Goal: Task Accomplishment & Management: Complete application form

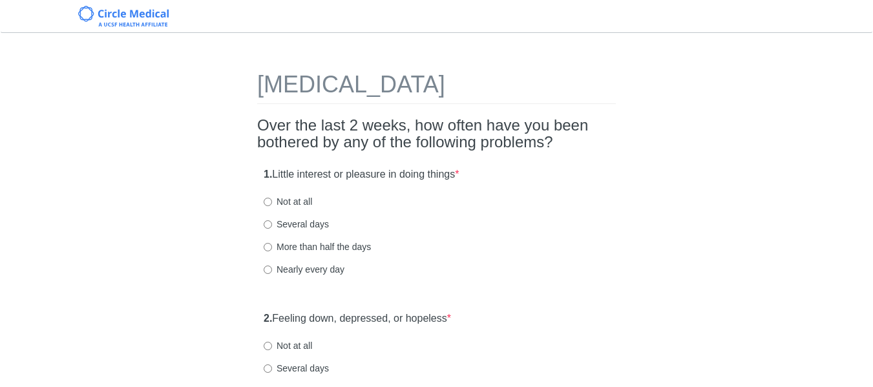
click at [258, 123] on h2 "Over the last 2 weeks, how often have you been bothered by any of the following…" at bounding box center [436, 134] width 358 height 34
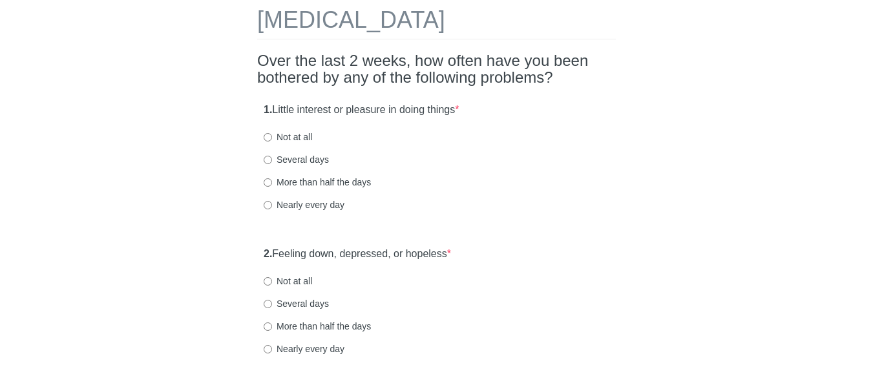
click at [263, 65] on h2 "Over the last 2 weeks, how often have you been bothered by any of the following…" at bounding box center [436, 69] width 358 height 34
click at [286, 63] on h2 "Over the last 2 weeks, how often have you been bothered by any of the following…" at bounding box center [436, 69] width 358 height 34
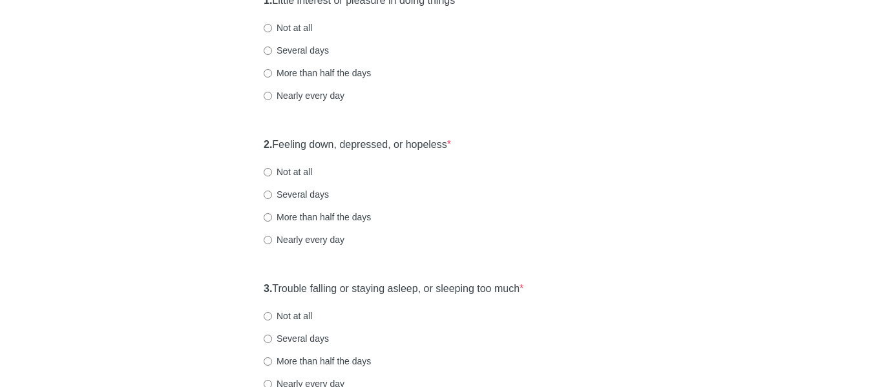
scroll to position [194, 0]
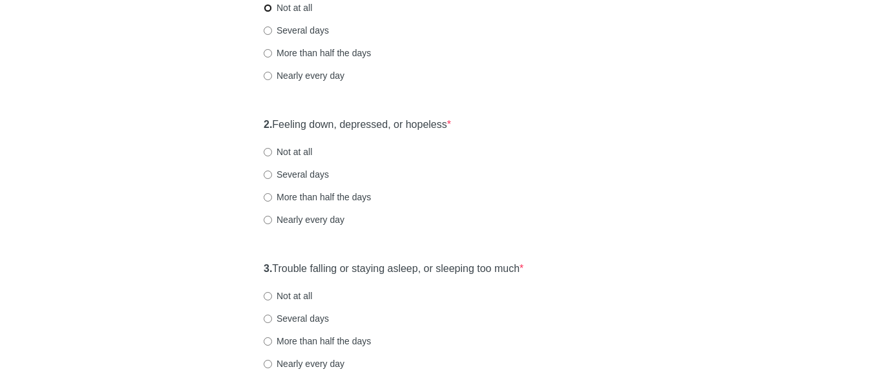
click at [265, 11] on input "Not at all" at bounding box center [268, 8] width 8 height 8
radio input "true"
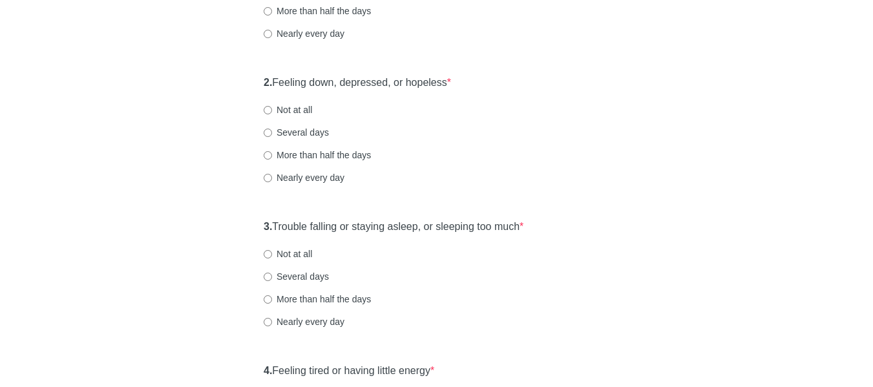
scroll to position [258, 0]
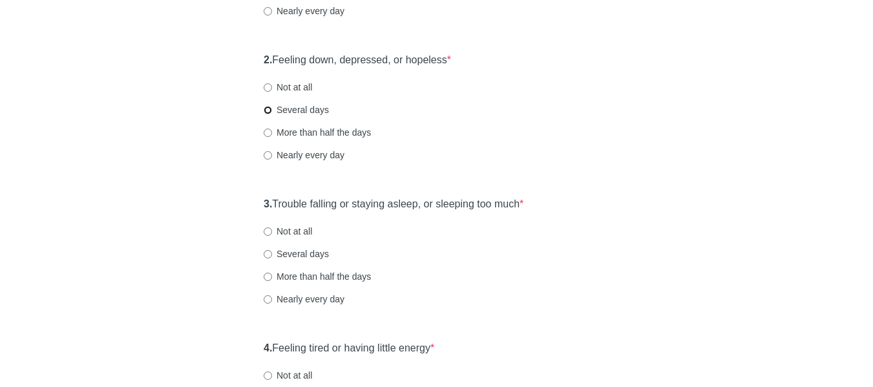
click at [267, 112] on input "Several days" at bounding box center [268, 110] width 8 height 8
radio input "true"
click at [257, 202] on div "3. Trouble falling or staying asleep, or sleeping too much * Not at all Several…" at bounding box center [436, 258] width 358 height 134
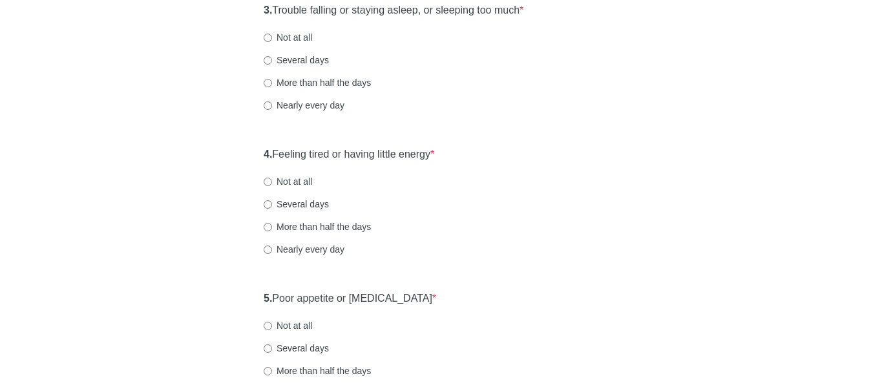
scroll to position [388, 0]
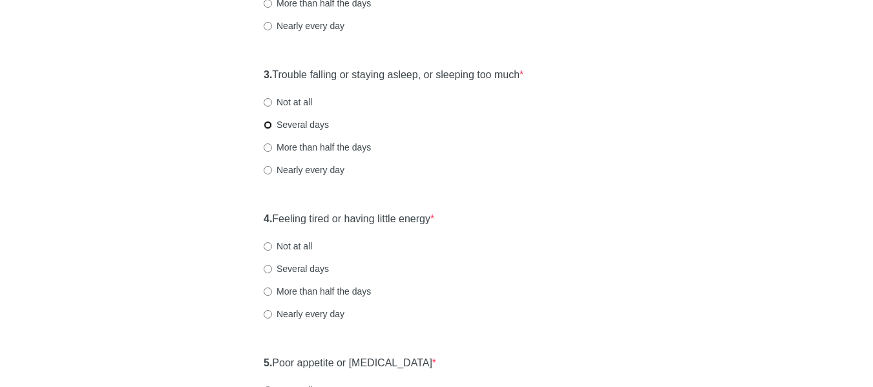
click at [271, 125] on input "Several days" at bounding box center [268, 125] width 8 height 8
radio input "true"
click at [256, 210] on div "[MEDICAL_DATA] Over the last 2 weeks, how often have you been bothered by any o…" at bounding box center [436, 392] width 378 height 1469
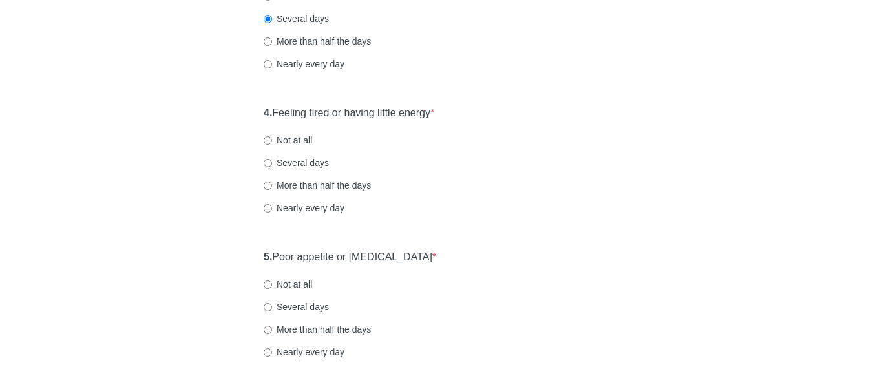
scroll to position [517, 0]
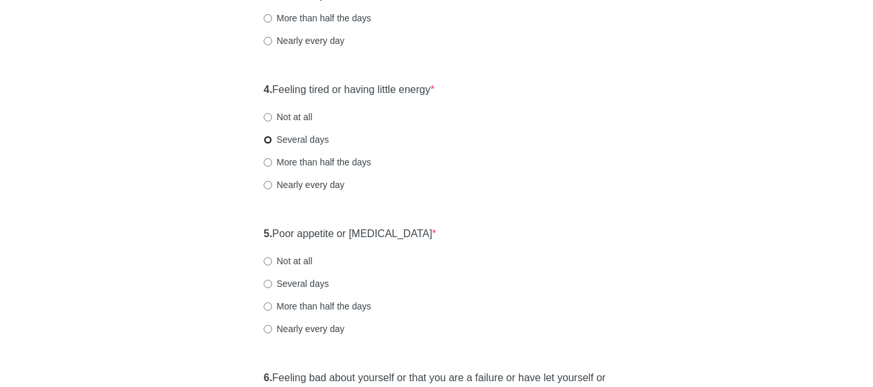
click at [265, 140] on input "Several days" at bounding box center [268, 140] width 8 height 8
radio input "true"
click at [247, 225] on div "[MEDICAL_DATA] Over the last 2 weeks, how often have you been bothered by any o…" at bounding box center [437, 263] width 756 height 1469
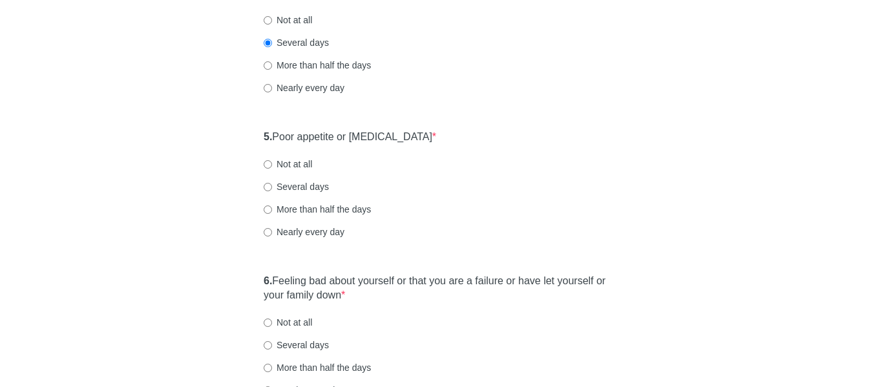
scroll to position [646, 0]
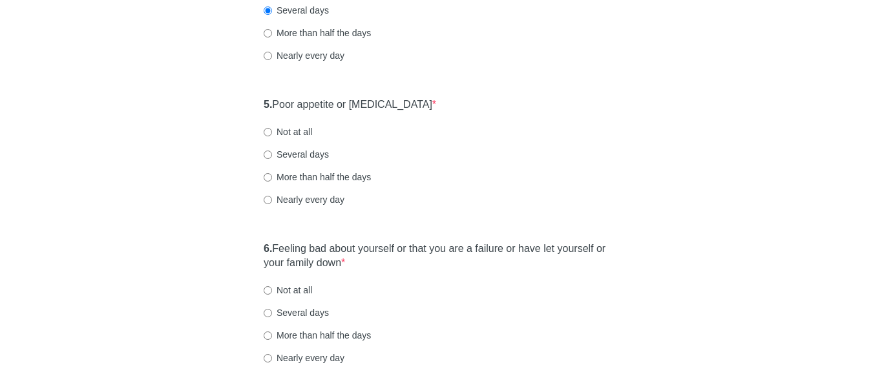
click at [260, 104] on div "5. Poor appetite or [MEDICAL_DATA] * Not at all Several days More than half the…" at bounding box center [436, 158] width 358 height 134
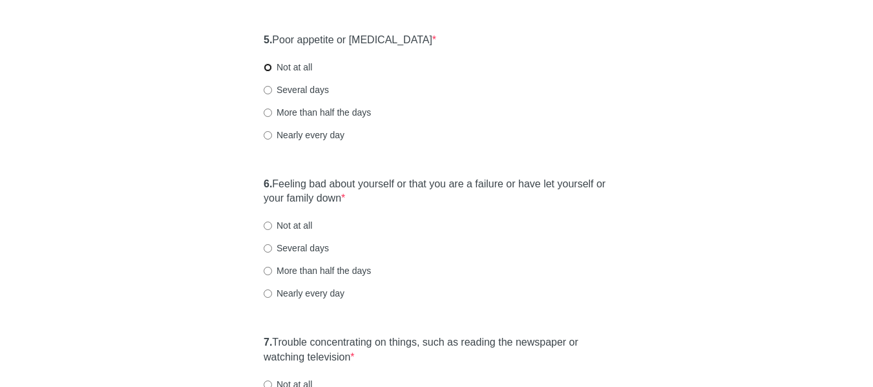
click at [267, 71] on input "Not at all" at bounding box center [268, 67] width 8 height 8
radio input "true"
click at [250, 191] on div "[MEDICAL_DATA] Over the last 2 weeks, how often have you been bothered by any o…" at bounding box center [436, 69] width 378 height 1469
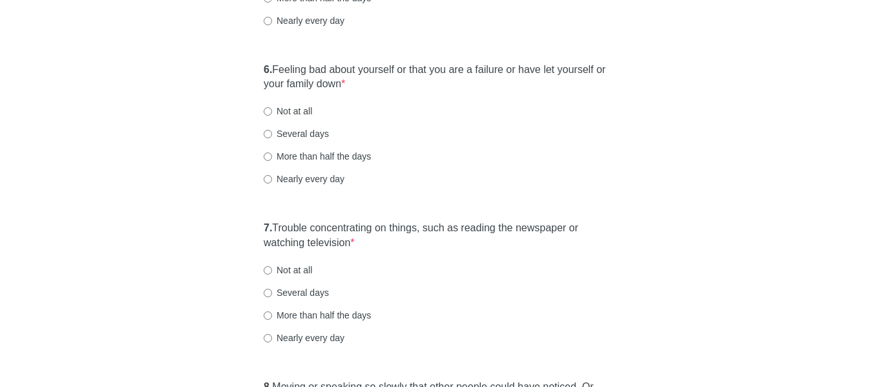
scroll to position [840, 0]
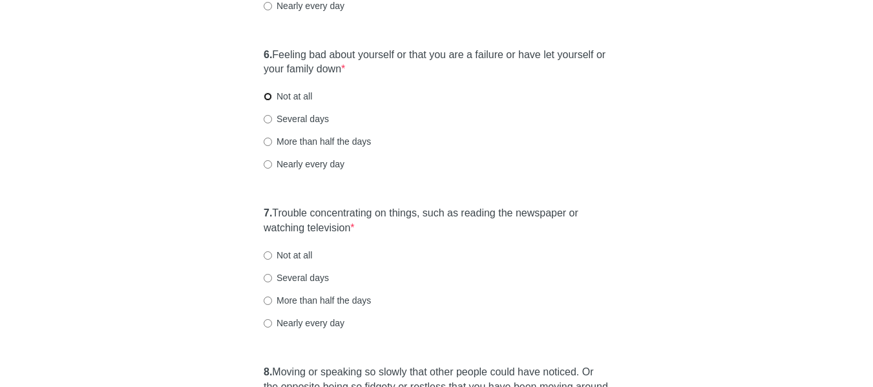
click at [267, 96] on input "Not at all" at bounding box center [268, 96] width 8 height 8
radio input "true"
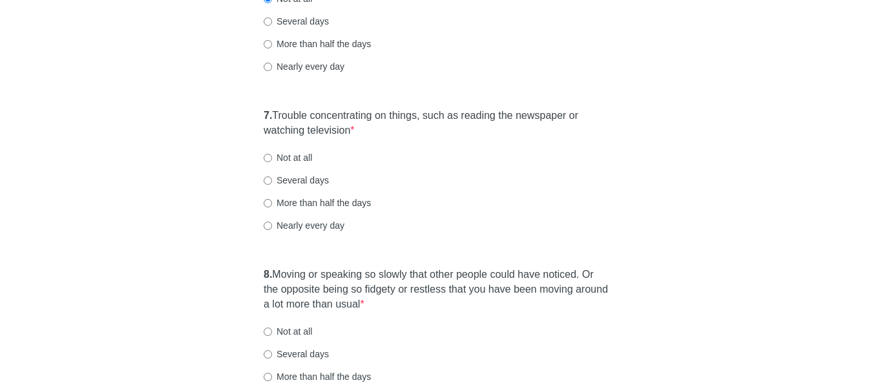
scroll to position [969, 0]
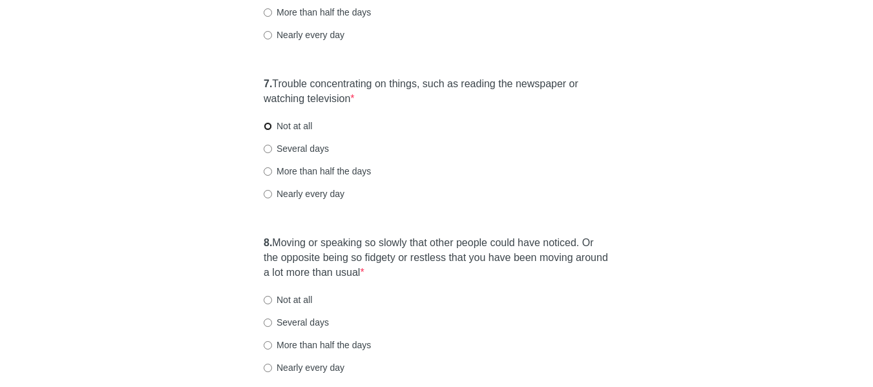
click at [269, 127] on input "Not at all" at bounding box center [268, 126] width 8 height 8
radio input "true"
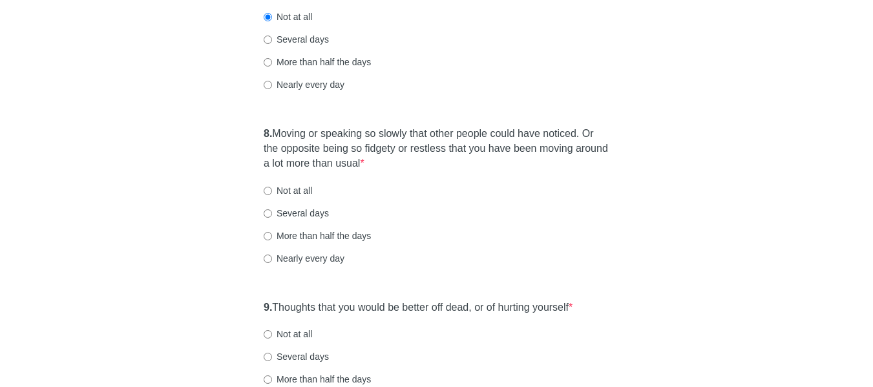
scroll to position [1098, 0]
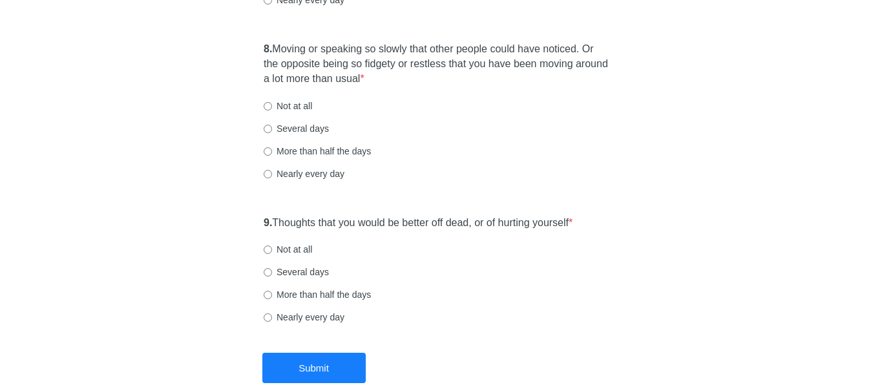
click at [272, 107] on label "Not at all" at bounding box center [288, 105] width 48 height 13
click at [272, 107] on input "Not at all" at bounding box center [268, 106] width 8 height 8
radio input "true"
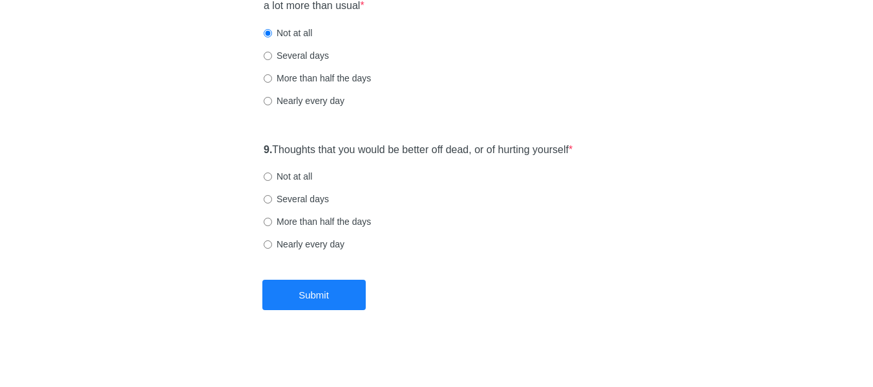
scroll to position [1237, 0]
click at [267, 174] on input "Not at all" at bounding box center [268, 175] width 8 height 8
radio input "true"
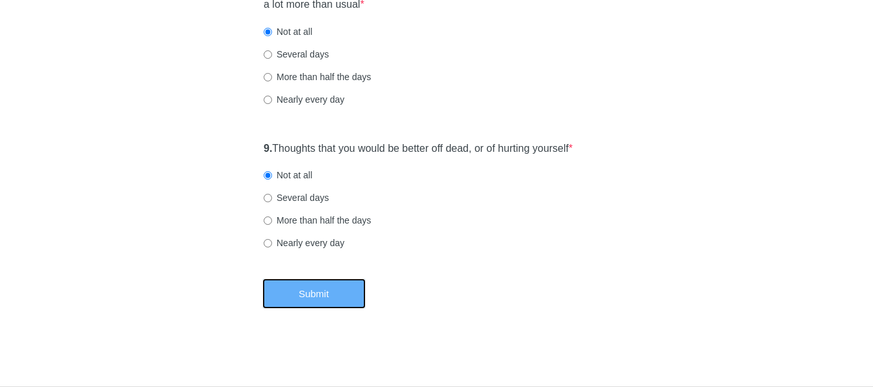
click at [328, 294] on button "Submit" at bounding box center [313, 293] width 103 height 30
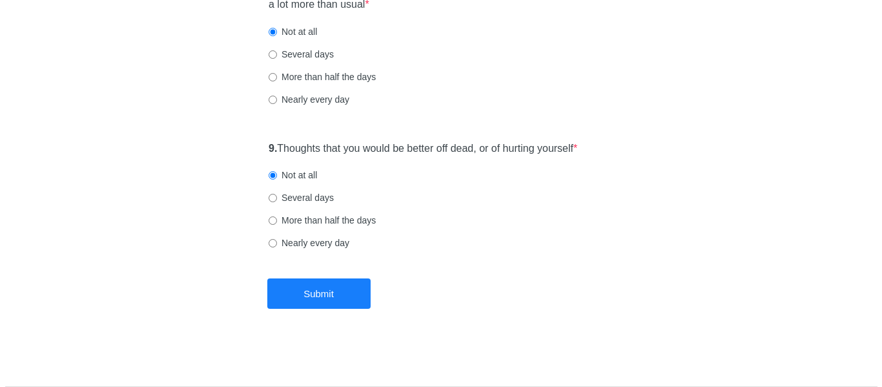
scroll to position [0, 0]
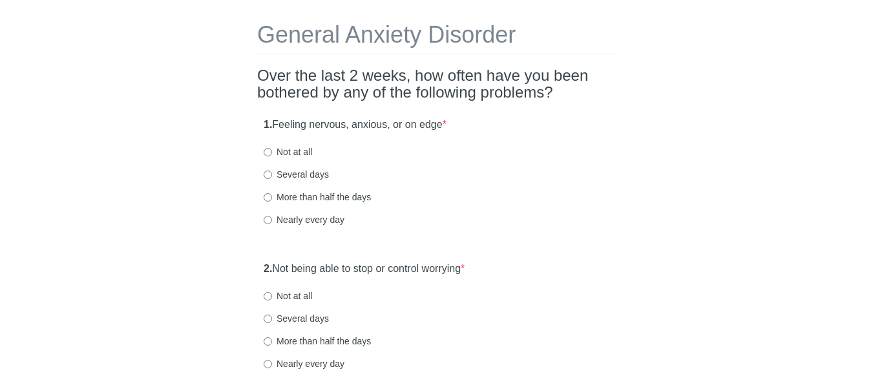
scroll to position [65, 0]
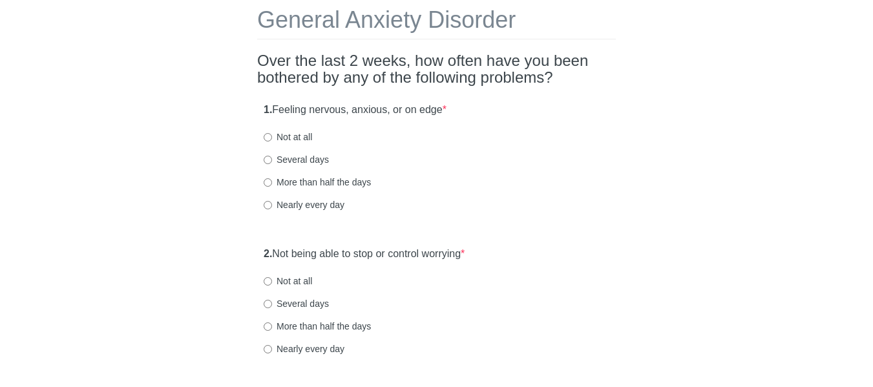
drag, startPoint x: 258, startPoint y: 19, endPoint x: 312, endPoint y: 28, distance: 54.4
click at [309, 27] on h1 "General Anxiety Disorder" at bounding box center [436, 23] width 358 height 32
click at [305, 60] on h2 "Over the last 2 weeks, how often have you been bothered by any of the following…" at bounding box center [436, 69] width 358 height 34
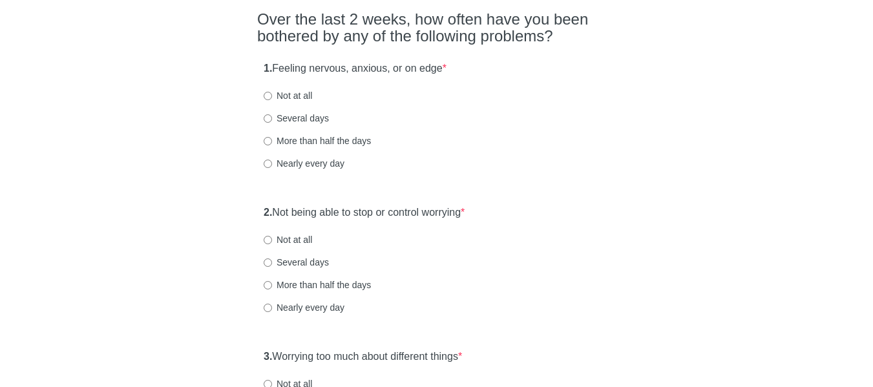
scroll to position [129, 0]
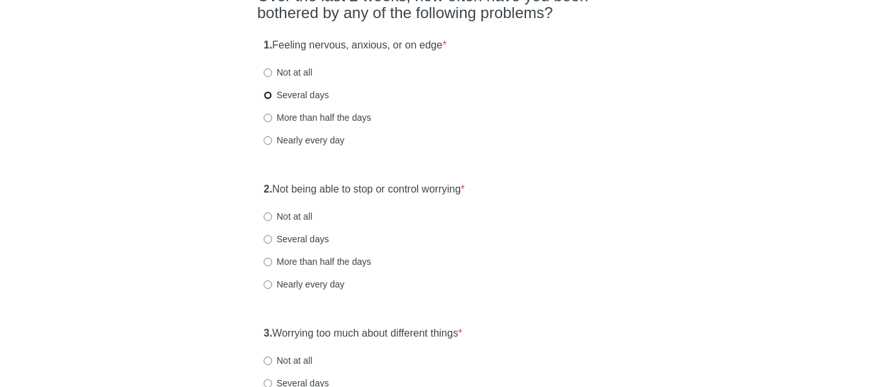
click at [266, 97] on input "Several days" at bounding box center [268, 95] width 8 height 8
radio input "true"
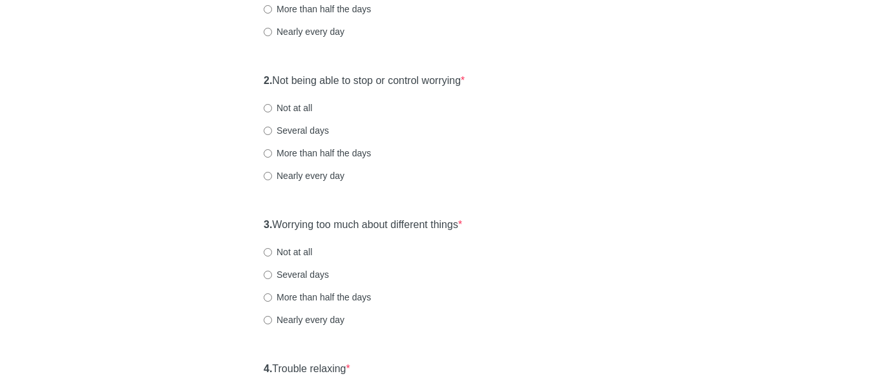
scroll to position [258, 0]
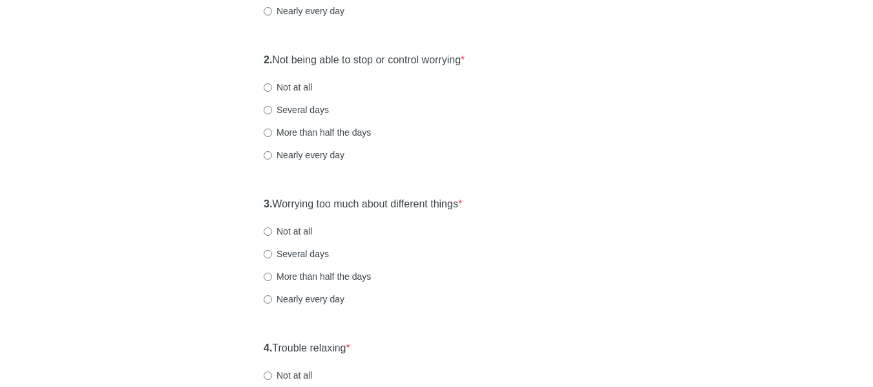
click at [273, 87] on label "Not at all" at bounding box center [288, 87] width 48 height 13
click at [272, 87] on input "Not at all" at bounding box center [268, 87] width 8 height 8
radio input "true"
click at [250, 206] on div "General Anxiety Disorder Over the last 2 weeks, how often have you been bothere…" at bounding box center [436, 349] width 378 height 1123
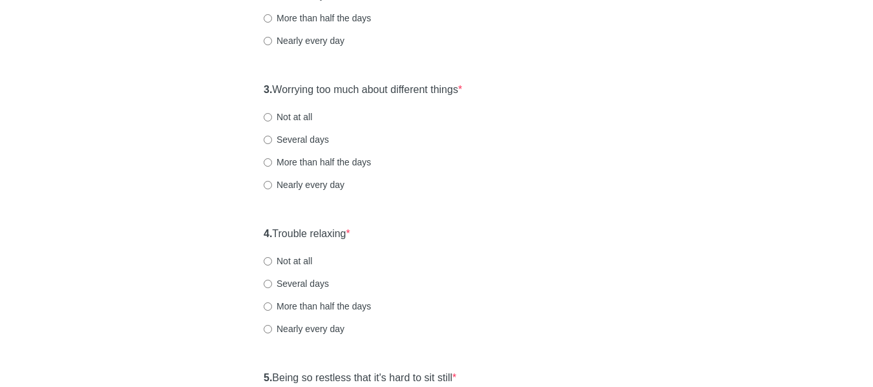
scroll to position [388, 0]
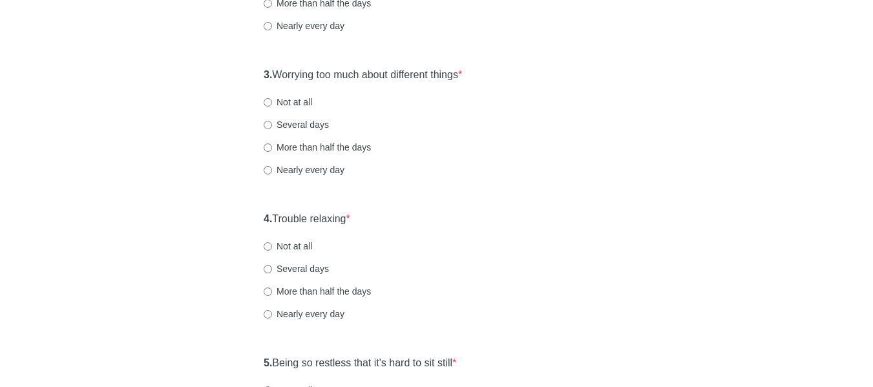
click at [279, 104] on label "Not at all" at bounding box center [288, 102] width 48 height 13
click at [272, 104] on input "Not at all" at bounding box center [268, 102] width 8 height 8
radio input "true"
click at [253, 215] on div "General Anxiety Disorder Over the last 2 weeks, how often have you been bothere…" at bounding box center [436, 219] width 378 height 1123
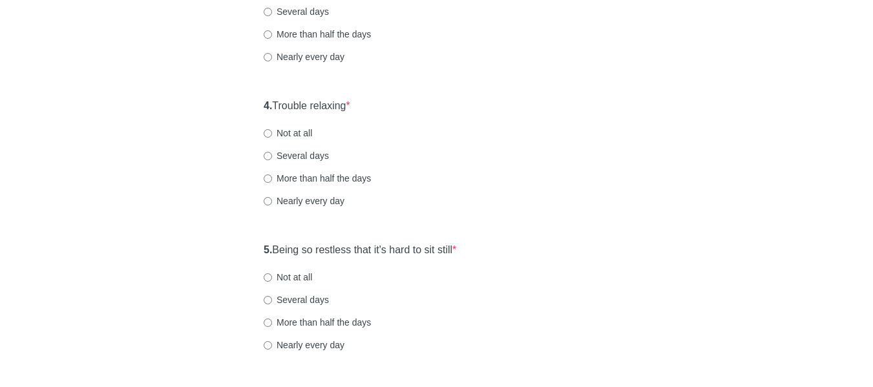
scroll to position [517, 0]
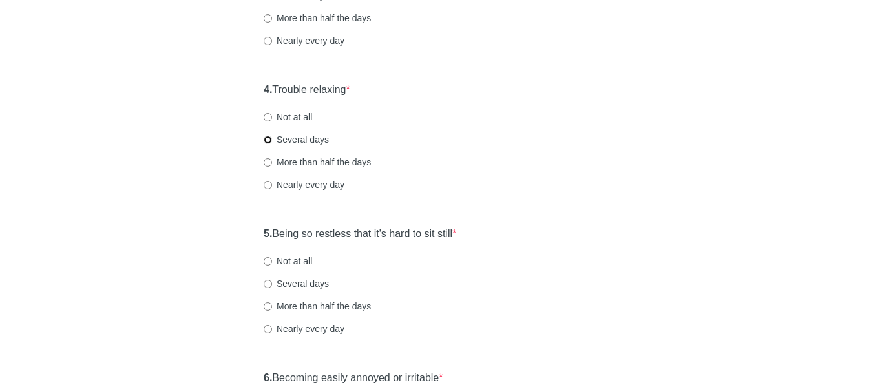
click at [271, 140] on input "Several days" at bounding box center [268, 140] width 8 height 8
radio input "true"
click at [258, 225] on div "5. Being so restless that it's hard to sit still * Not at all Several days More…" at bounding box center [436, 287] width 358 height 134
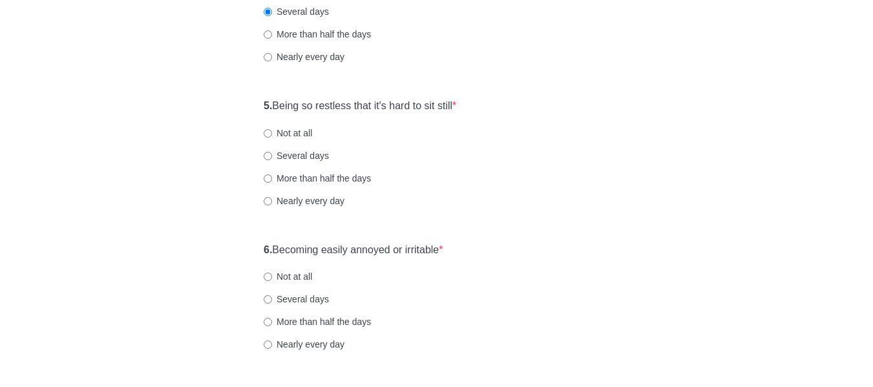
scroll to position [646, 0]
click at [267, 130] on input "Not at all" at bounding box center [268, 132] width 8 height 8
radio input "true"
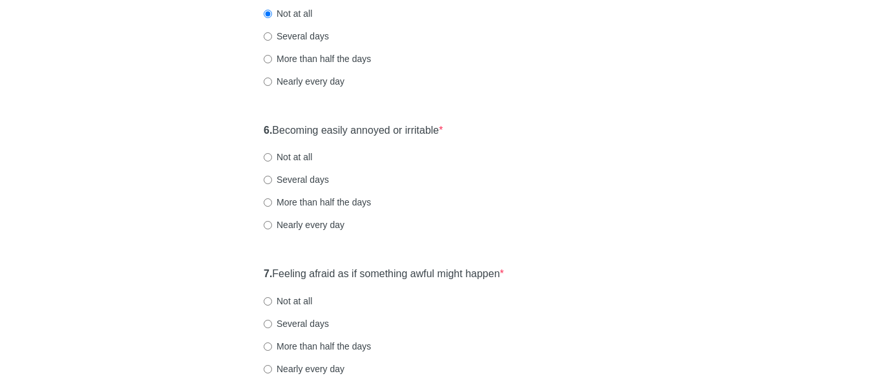
scroll to position [775, 0]
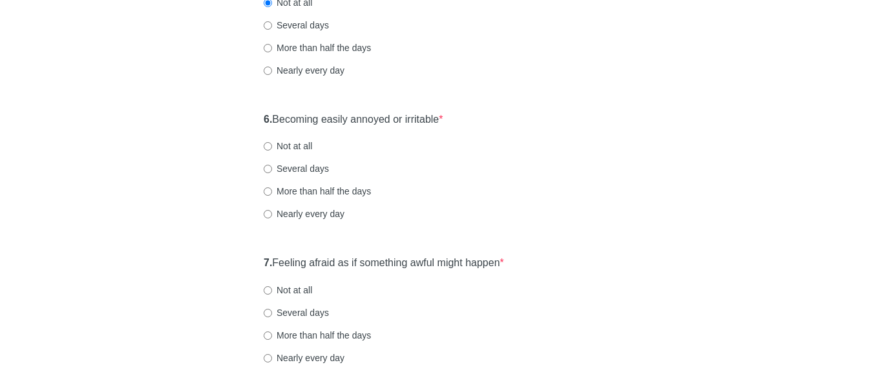
click at [257, 118] on div "6. Becoming easily annoyed or irritable * Not at all Several days More than hal…" at bounding box center [436, 173] width 358 height 134
click at [270, 171] on input "Several days" at bounding box center [268, 169] width 8 height 8
radio input "true"
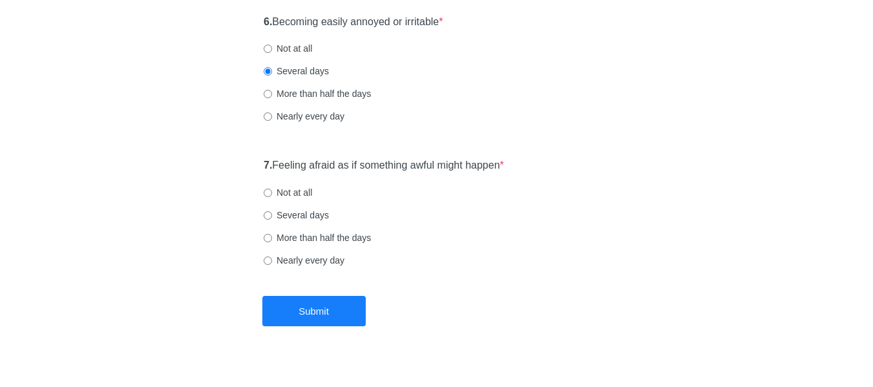
scroll to position [890, 0]
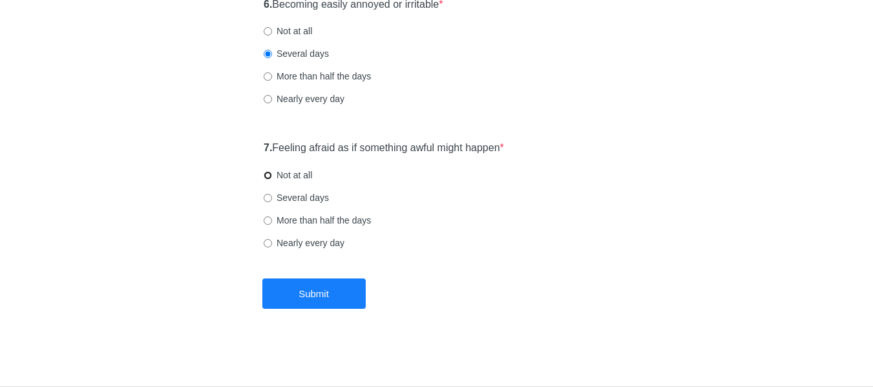
click at [266, 176] on input "Not at all" at bounding box center [268, 175] width 8 height 8
radio input "true"
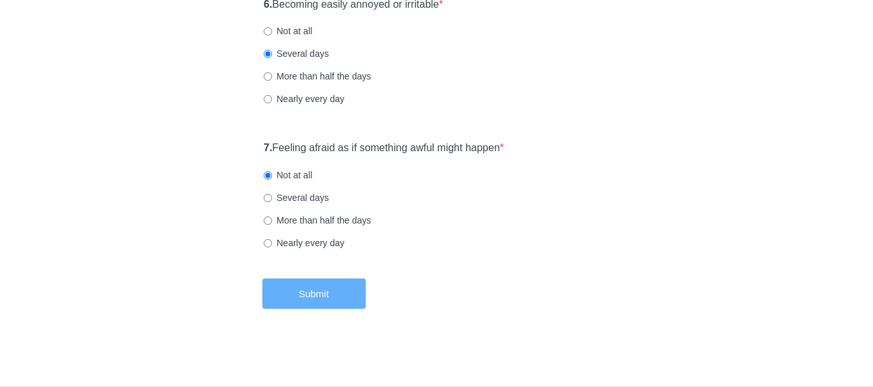
click at [352, 285] on button "Submit" at bounding box center [313, 293] width 103 height 30
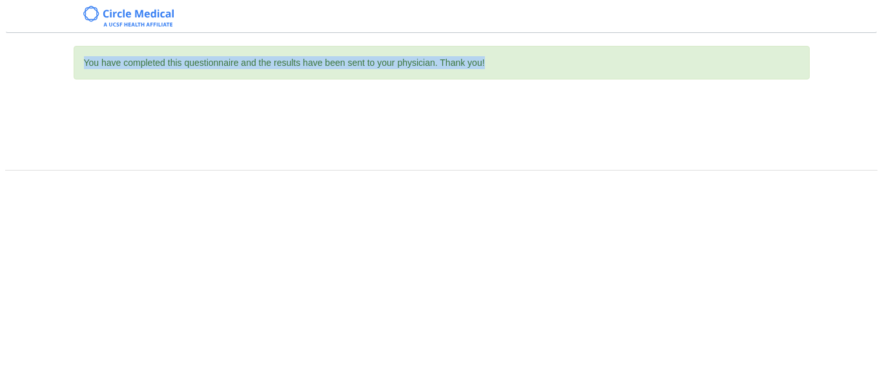
scroll to position [0, 0]
